Goal: Task Accomplishment & Management: Complete application form

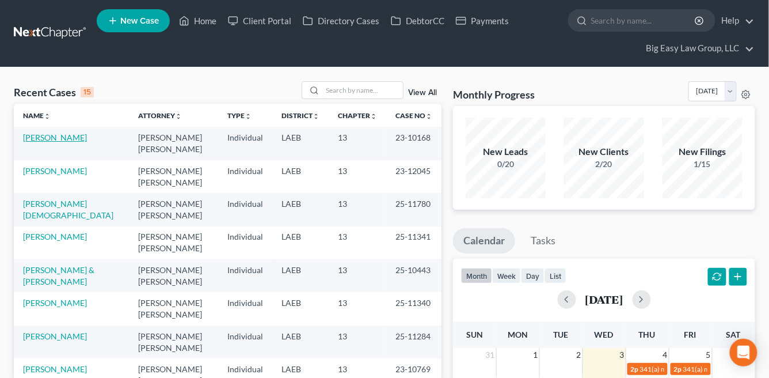
click at [50, 134] on link "[PERSON_NAME]" at bounding box center [55, 137] width 64 height 10
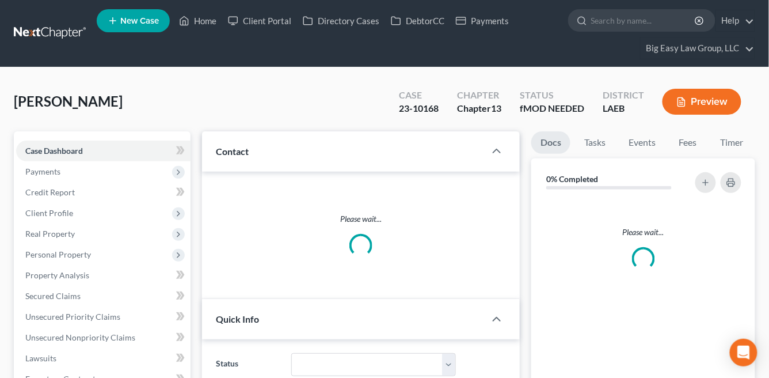
click at [54, 140] on link "Case Dashboard" at bounding box center [103, 150] width 174 height 21
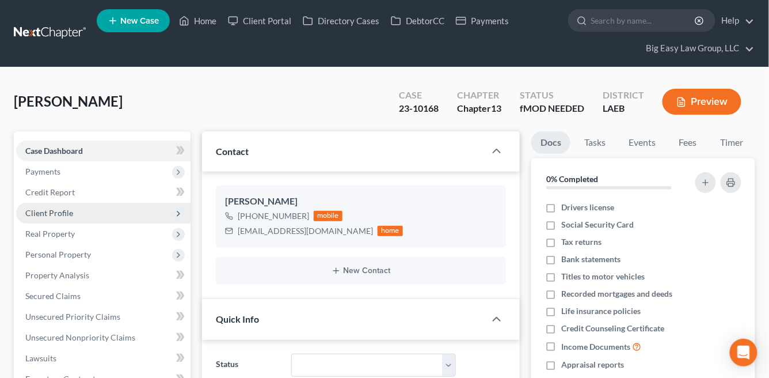
click at [59, 217] on span "Client Profile" at bounding box center [103, 213] width 174 height 21
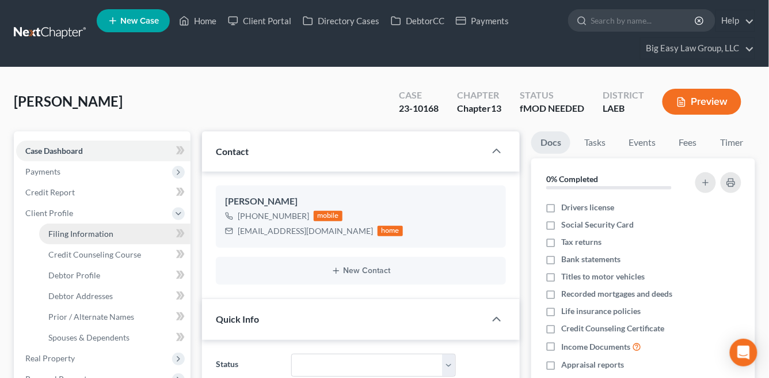
click at [101, 237] on span "Filing Information" at bounding box center [80, 234] width 65 height 10
select select "1"
select select "0"
select select "3"
select select "19"
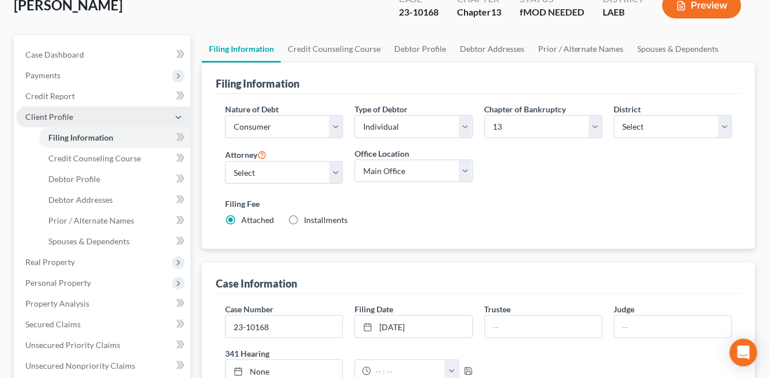
scroll to position [94, 0]
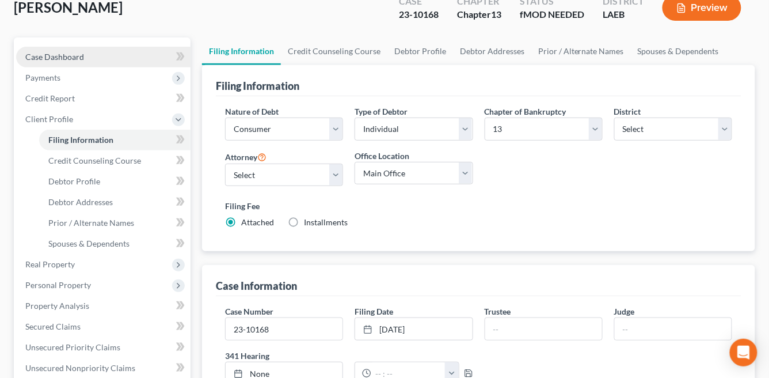
click at [106, 60] on link "Case Dashboard" at bounding box center [103, 57] width 174 height 21
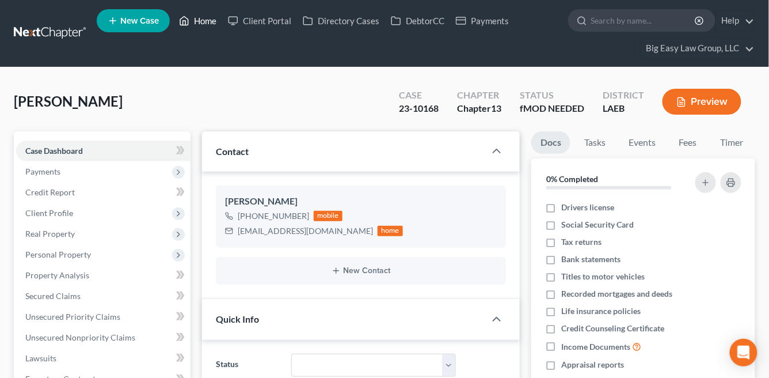
click at [219, 14] on link "Home" at bounding box center [197, 20] width 49 height 21
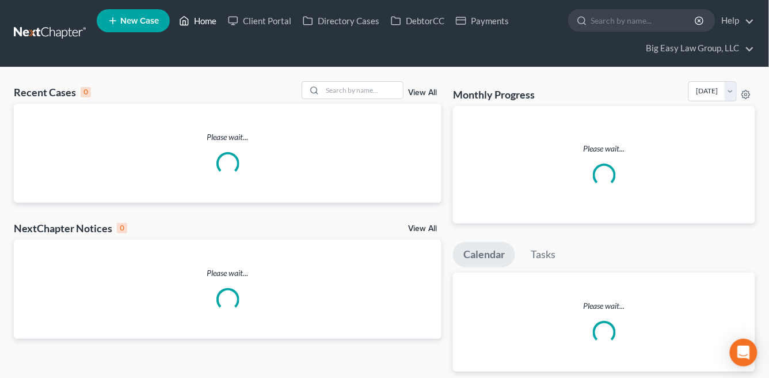
click at [214, 17] on link "Home" at bounding box center [197, 20] width 49 height 21
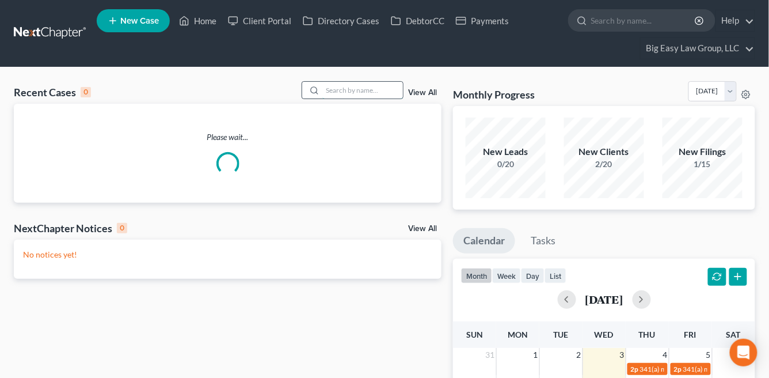
click at [354, 92] on input "search" at bounding box center [362, 90] width 81 height 17
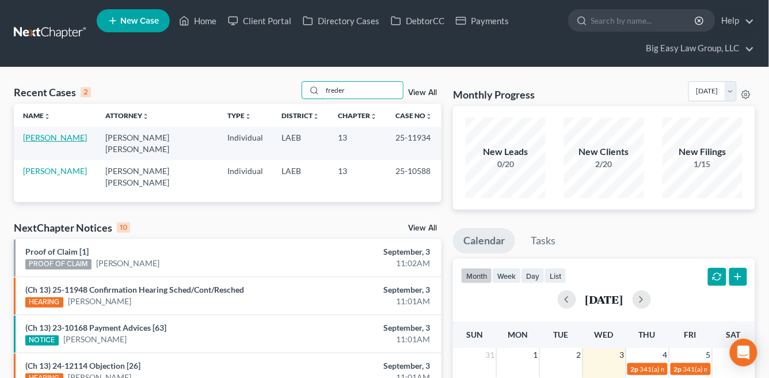
type input "freder"
click at [50, 133] on link "[PERSON_NAME]" at bounding box center [55, 137] width 64 height 10
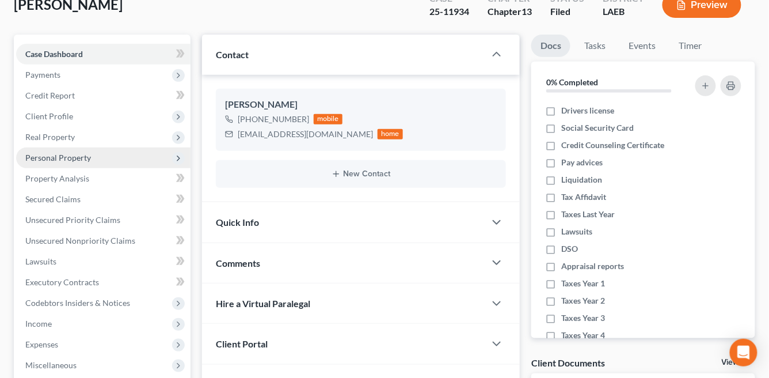
scroll to position [96, 0]
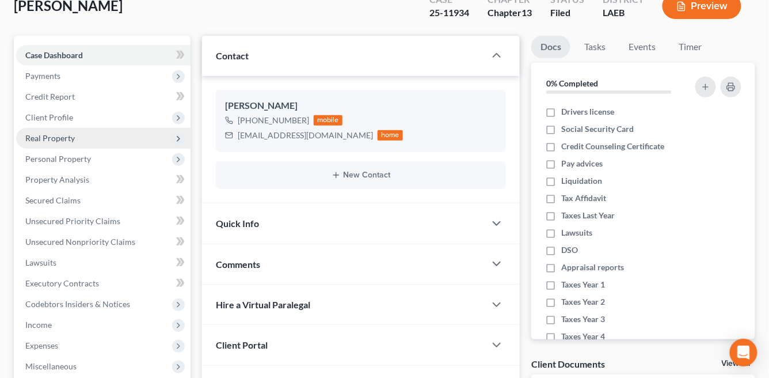
click at [127, 137] on span "Real Property" at bounding box center [103, 138] width 174 height 21
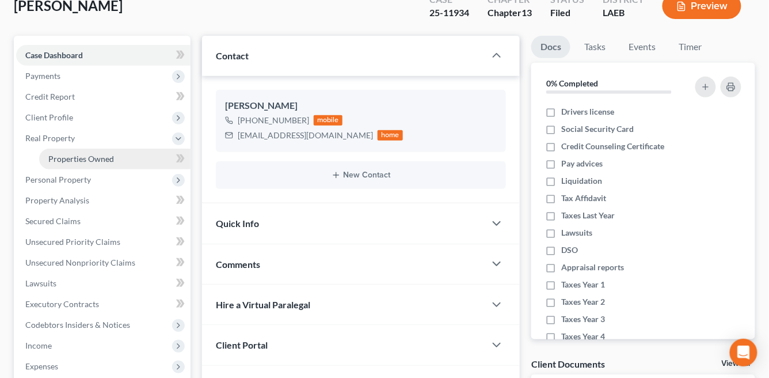
click at [154, 153] on link "Properties Owned" at bounding box center [114, 159] width 151 height 21
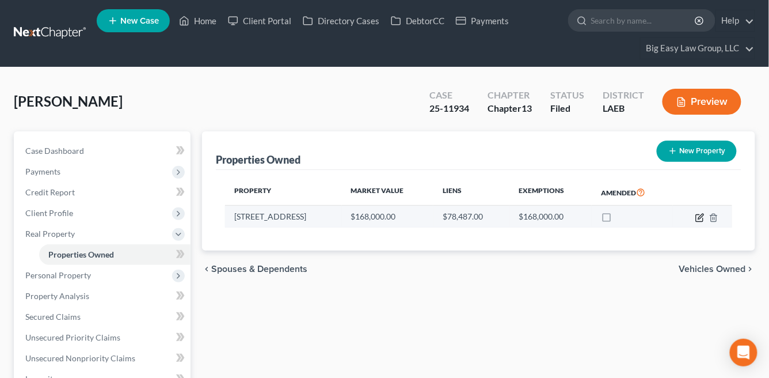
click at [696, 215] on icon "button" at bounding box center [699, 217] width 9 height 9
select select "19"
select select "2"
select select "0"
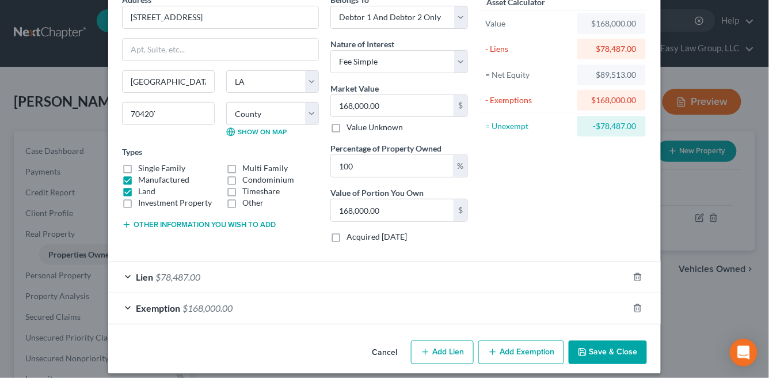
scroll to position [64, 0]
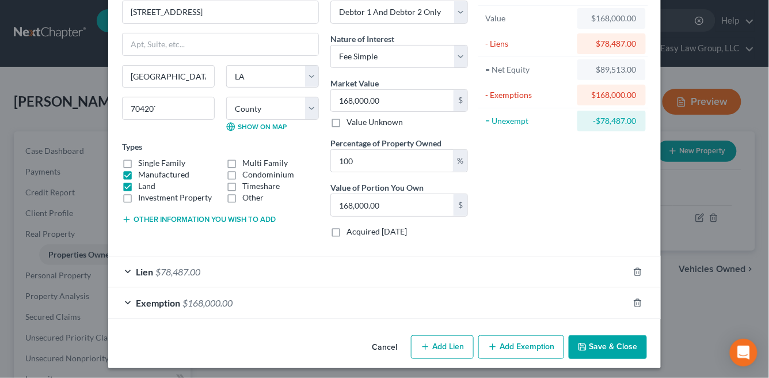
click at [191, 305] on div "Exemption $168,000.00" at bounding box center [368, 302] width 520 height 31
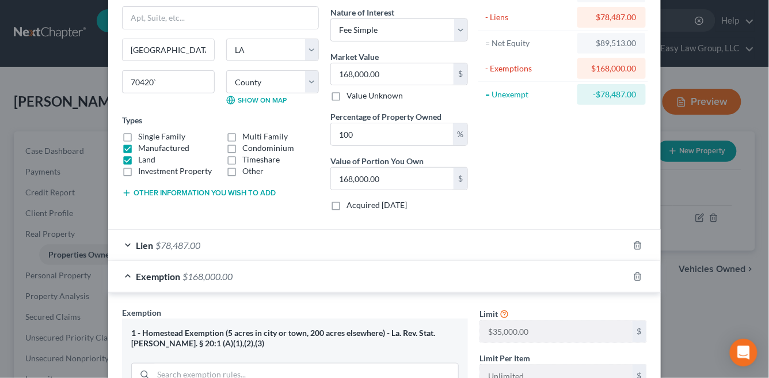
scroll to position [92, 0]
